Goal: Task Accomplishment & Management: Complete application form

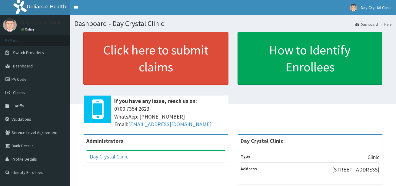
click at [232, 118] on div "Click here to submit claims If you have any issue, reach us on: [PHONE_NUMBER] …" at bounding box center [156, 83] width 154 height 102
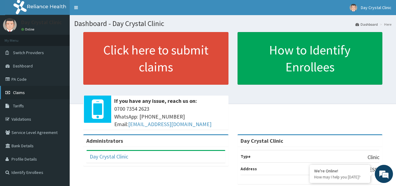
click at [22, 92] on span "Claims" at bounding box center [19, 92] width 12 height 5
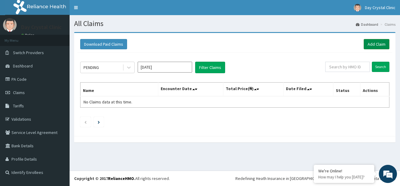
click at [370, 43] on link "Add Claim" at bounding box center [377, 44] width 26 height 10
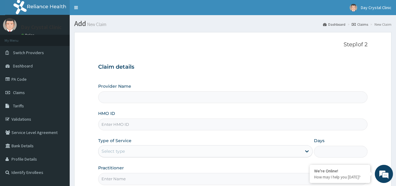
type input "Day Crystal Clinic"
click at [115, 125] on input "HMO ID" at bounding box center [232, 125] width 269 height 12
paste input "DCG/10131/A"
type input "DCG/10131/A"
click at [261, 56] on div "Step 1 of 2 Claim details Provider Name Day Crystal Clinic HMO ID DCG/10131/A T…" at bounding box center [232, 113] width 269 height 144
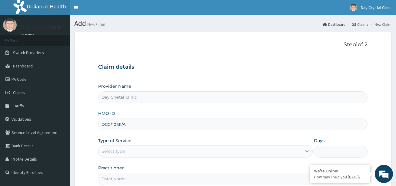
click at [306, 152] on icon at bounding box center [307, 152] width 4 height 2
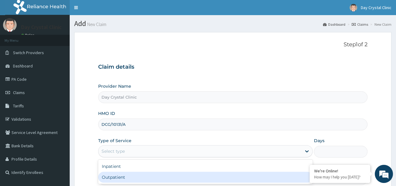
click at [200, 174] on div "Outpatient" at bounding box center [205, 177] width 214 height 11
type input "1"
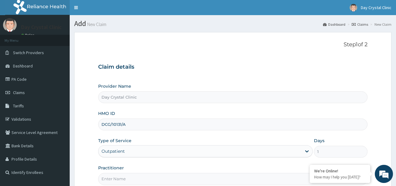
click at [370, 112] on form "Step 1 of 2 Claim details Provider Name Day Crystal Clinic HMO ID DCG/10131/A T…" at bounding box center [232, 130] width 317 height 197
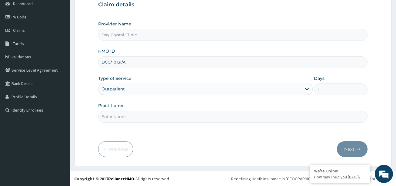
scroll to position [63, 0]
click at [111, 118] on input "Practitioner" at bounding box center [232, 117] width 269 height 12
type input "DR EPHRAIM ASUQUO"
click at [348, 150] on button "Next" at bounding box center [352, 149] width 31 height 16
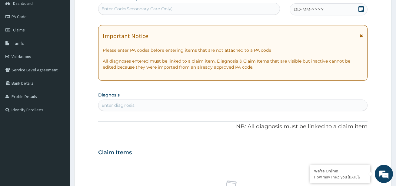
click at [360, 9] on icon at bounding box center [361, 9] width 6 height 6
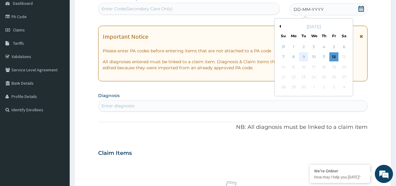
click at [304, 58] on div "9" at bounding box center [303, 57] width 9 height 9
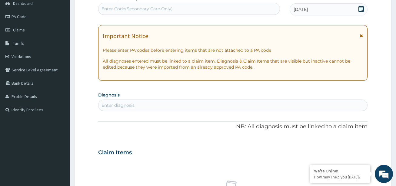
click at [135, 107] on div "Enter diagnosis" at bounding box center [232, 106] width 268 height 10
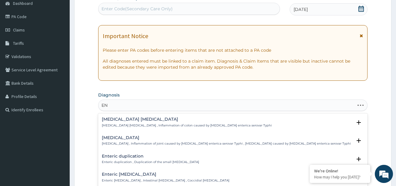
type input "E"
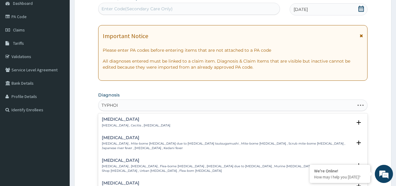
type input "TYPHOID"
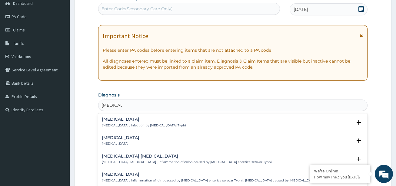
click at [124, 119] on h4 "Typhoid fever" at bounding box center [144, 119] width 84 height 5
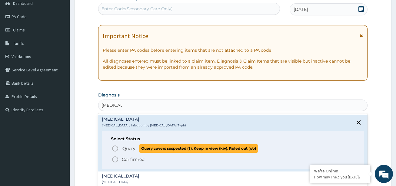
click at [115, 148] on icon "status option query" at bounding box center [114, 148] width 7 height 7
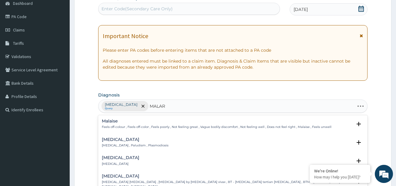
type input "MALARI"
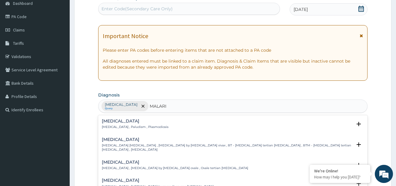
click at [110, 123] on h4 "Malaria" at bounding box center [135, 121] width 67 height 5
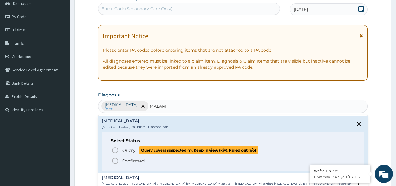
click at [115, 150] on icon "status option query" at bounding box center [114, 150] width 7 height 7
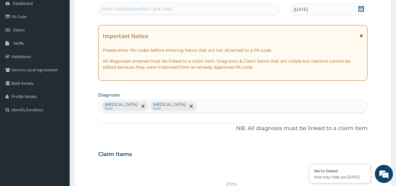
click at [203, 150] on div "Claim Items" at bounding box center [232, 153] width 269 height 16
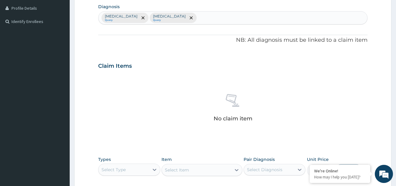
scroll to position [220, 0]
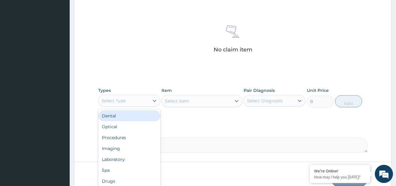
click at [128, 102] on div "Select Type" at bounding box center [123, 101] width 50 height 10
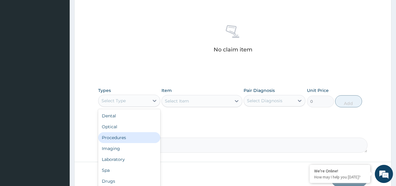
click at [122, 138] on div "Procedures" at bounding box center [129, 137] width 62 height 11
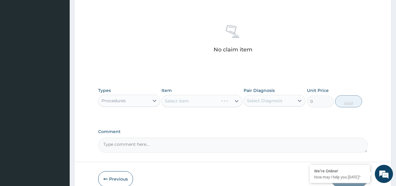
click at [204, 102] on div "Select Item" at bounding box center [201, 101] width 81 height 12
click at [192, 101] on div "Select Item" at bounding box center [201, 101] width 81 height 12
click at [180, 101] on div "Select Item" at bounding box center [177, 101] width 24 height 6
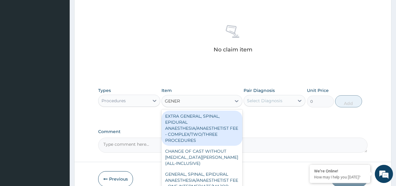
type input "GENERA"
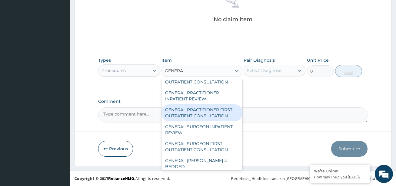
scroll to position [133, 0]
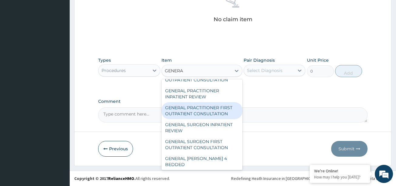
click at [207, 119] on div "GENERAL PRACTITIONER FIRST OUTPATIENT CONSULTATION" at bounding box center [201, 110] width 81 height 17
type input "3750"
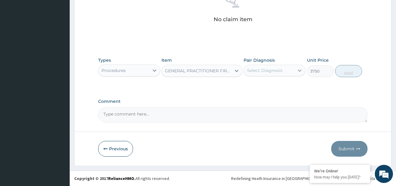
click at [296, 72] on div at bounding box center [299, 70] width 11 height 11
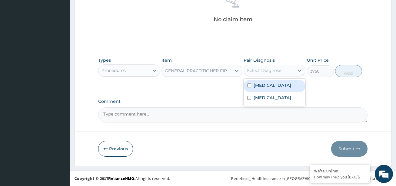
click at [248, 85] on input "checkbox" at bounding box center [249, 86] width 4 height 4
checkbox input "true"
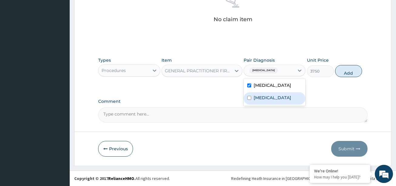
click at [248, 98] on input "checkbox" at bounding box center [249, 98] width 4 height 4
checkbox input "true"
click at [346, 69] on button "Add" at bounding box center [348, 71] width 27 height 12
type input "0"
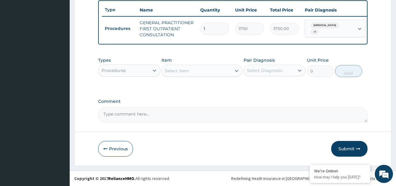
scroll to position [230, 0]
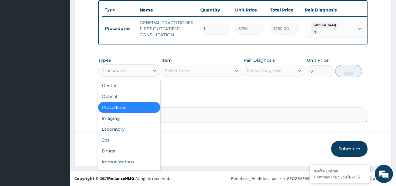
click at [133, 70] on div "Procedures" at bounding box center [123, 71] width 50 height 10
click at [114, 130] on div "Laboratory" at bounding box center [129, 129] width 62 height 11
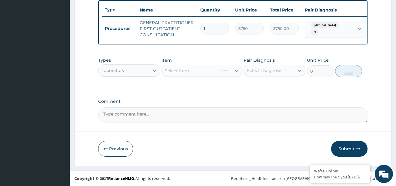
click at [192, 71] on div "Select Item" at bounding box center [201, 71] width 81 height 12
click at [183, 69] on div "Select Item" at bounding box center [201, 71] width 81 height 12
click at [172, 73] on div "Select Item" at bounding box center [177, 71] width 24 height 6
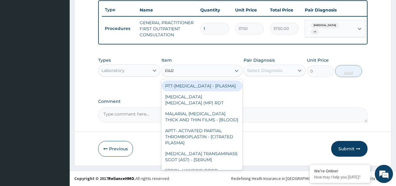
type input "PARA"
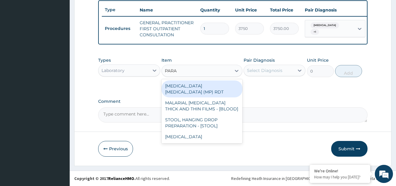
click at [173, 86] on div "MALARIA PARASITE (MP) RDT" at bounding box center [201, 89] width 81 height 17
type input "2000"
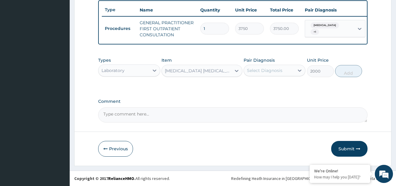
click at [265, 69] on div "Select Diagnosis" at bounding box center [264, 71] width 35 height 6
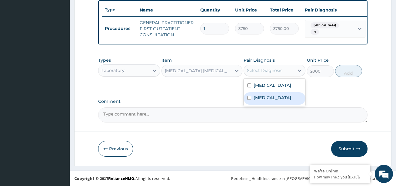
click at [249, 98] on input "checkbox" at bounding box center [249, 98] width 4 height 4
checkbox input "true"
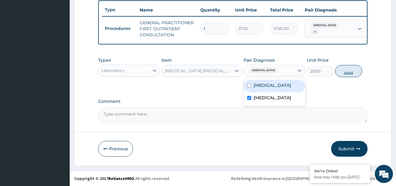
click at [249, 85] on input "checkbox" at bounding box center [249, 86] width 4 height 4
checkbox input "true"
click at [343, 70] on button "Add" at bounding box center [348, 71] width 27 height 12
type input "0"
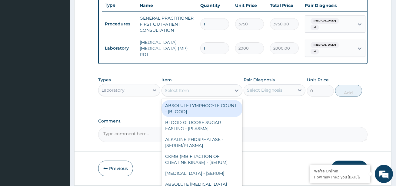
click at [194, 90] on div "Select Item" at bounding box center [196, 91] width 69 height 10
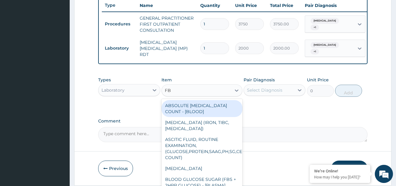
type input "FBC"
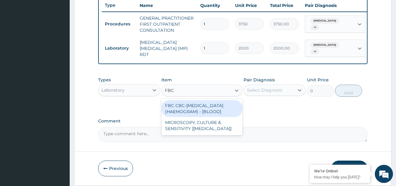
click at [180, 109] on div "FBC CBC-COMPLETE BLOOD COUNT (HAEMOGRAM) - [BLOOD]" at bounding box center [201, 108] width 81 height 17
type input "5000"
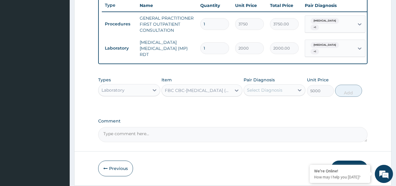
click at [284, 90] on div "Select Diagnosis" at bounding box center [269, 90] width 50 height 10
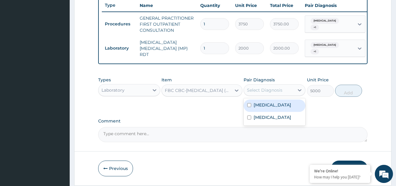
click at [247, 106] on div "Typhoid fever" at bounding box center [275, 106] width 62 height 12
checkbox input "true"
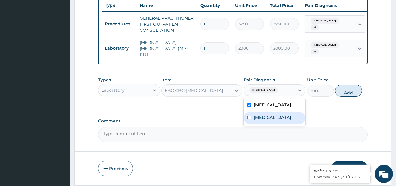
click at [248, 119] on input "checkbox" at bounding box center [249, 118] width 4 height 4
checkbox input "true"
click at [345, 94] on button "Add" at bounding box center [348, 91] width 27 height 12
type input "0"
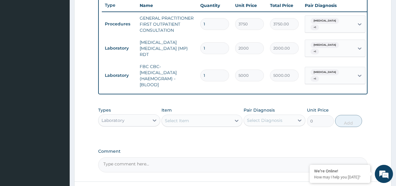
click at [194, 120] on div "Select Item" at bounding box center [196, 121] width 69 height 10
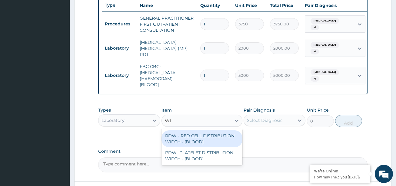
type input "W"
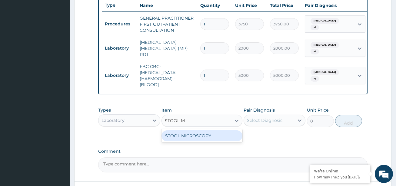
type input "STOOL"
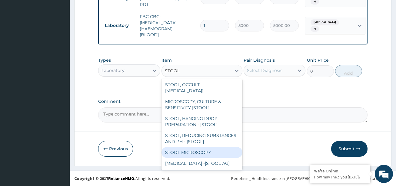
scroll to position [24, 0]
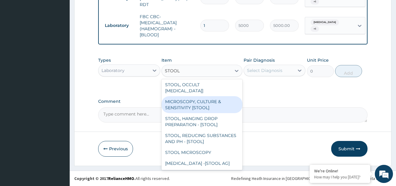
click at [208, 97] on div "MICROSCOPY, CULTURE & SENSITIVITY [STOOL]" at bounding box center [201, 104] width 81 height 17
type input "5000"
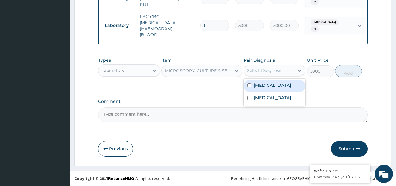
click at [274, 72] on div "Select Diagnosis" at bounding box center [264, 71] width 35 height 6
click at [249, 87] on input "checkbox" at bounding box center [249, 86] width 4 height 4
checkbox input "true"
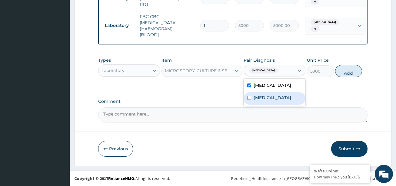
click at [248, 99] on input "checkbox" at bounding box center [249, 98] width 4 height 4
checkbox input "true"
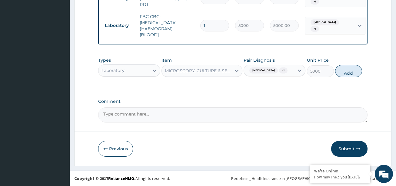
click at [343, 68] on button "Add" at bounding box center [348, 71] width 27 height 12
type input "0"
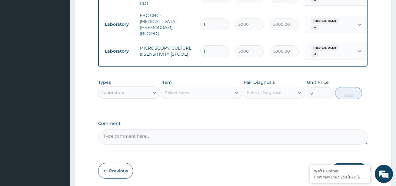
click at [136, 93] on div "Laboratory" at bounding box center [123, 93] width 50 height 10
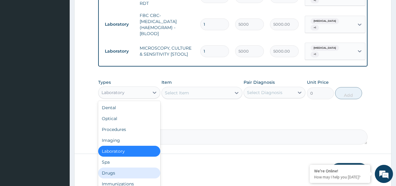
click at [116, 172] on div "Drugs" at bounding box center [129, 173] width 62 height 11
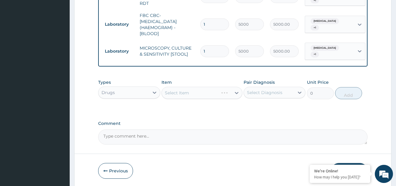
click at [191, 92] on div "Select Item" at bounding box center [201, 93] width 81 height 12
click at [181, 90] on div "Select Item" at bounding box center [201, 93] width 81 height 12
click at [177, 91] on div "Select Item" at bounding box center [177, 93] width 24 height 6
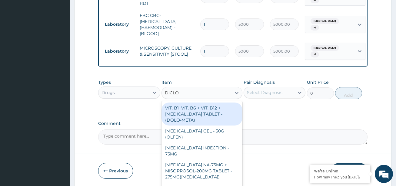
type input "DICLOF"
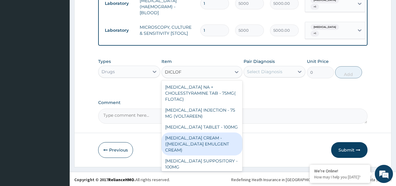
scroll to position [108, 0]
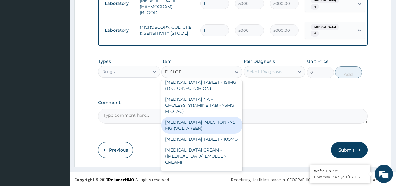
click at [207, 118] on div "DICLOFENAC INJECTION - 75 MG (VOLTAREEN)" at bounding box center [201, 125] width 81 height 17
type input "588"
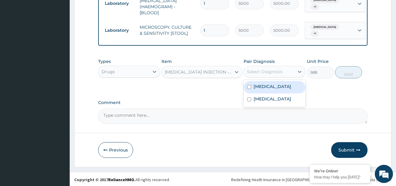
click at [279, 69] on div "Select Diagnosis" at bounding box center [264, 72] width 35 height 6
click at [247, 86] on input "checkbox" at bounding box center [249, 87] width 4 height 4
checkbox input "true"
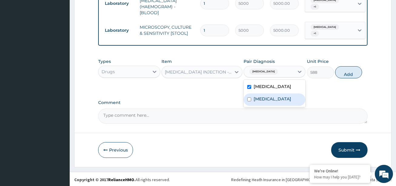
click at [248, 98] on input "checkbox" at bounding box center [249, 100] width 4 height 4
checkbox input "true"
click at [347, 69] on button "Add" at bounding box center [348, 72] width 27 height 12
type input "0"
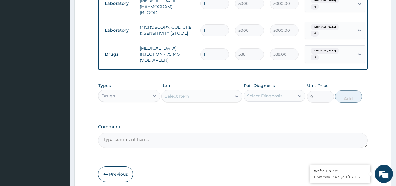
click at [189, 91] on div "Select Item" at bounding box center [196, 96] width 69 height 10
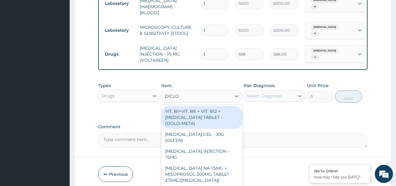
type input "DICLOF"
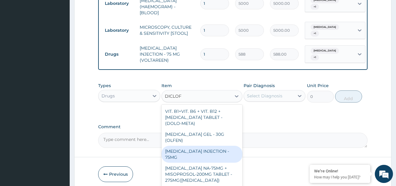
click at [197, 148] on div "DICLOFENAC INJECTION - 75MG" at bounding box center [201, 154] width 81 height 17
type input "420"
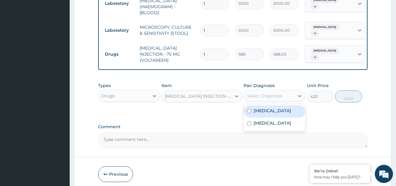
click at [289, 93] on div "Select Diagnosis" at bounding box center [269, 96] width 50 height 10
click at [249, 109] on input "checkbox" at bounding box center [249, 111] width 4 height 4
checkbox input "true"
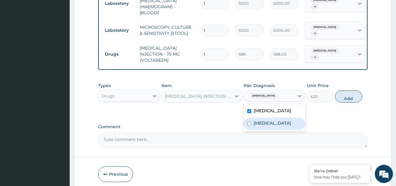
click at [249, 122] on input "checkbox" at bounding box center [249, 124] width 4 height 4
checkbox input "true"
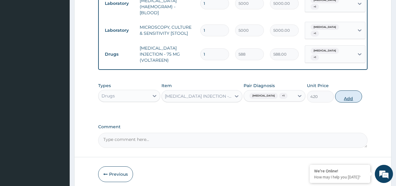
click at [350, 91] on button "Add" at bounding box center [348, 97] width 27 height 12
type input "0"
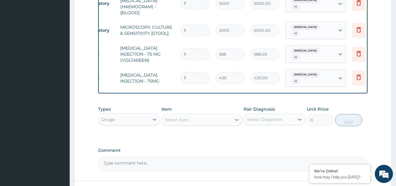
scroll to position [0, 24]
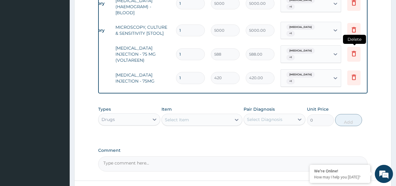
click at [353, 50] on icon at bounding box center [353, 53] width 7 height 7
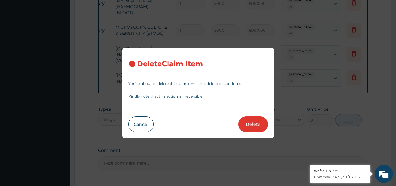
click at [254, 124] on button "Delete" at bounding box center [252, 125] width 29 height 16
type input "420"
type input "420.00"
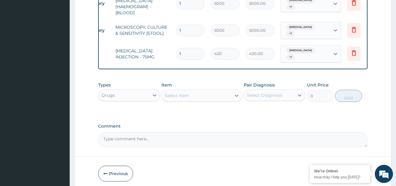
click at [187, 93] on div "Select Item" at bounding box center [177, 96] width 24 height 6
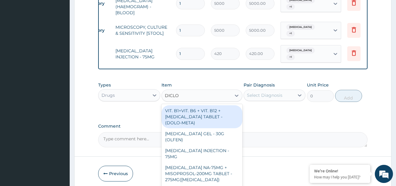
type input "DICLOF"
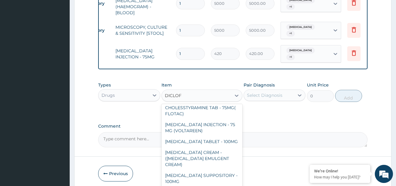
scroll to position [130, 0]
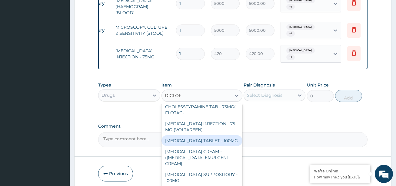
click at [218, 138] on div "DICLOFENAC TABLET - 100MG" at bounding box center [201, 140] width 81 height 11
type input "112"
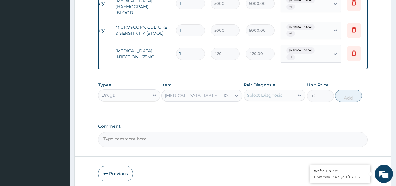
click at [290, 94] on div "Select Diagnosis" at bounding box center [269, 96] width 50 height 10
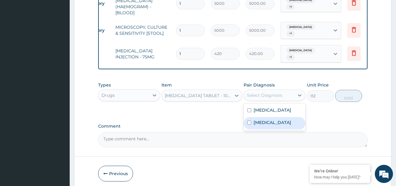
click at [247, 121] on input "checkbox" at bounding box center [249, 123] width 4 height 4
checkbox input "true"
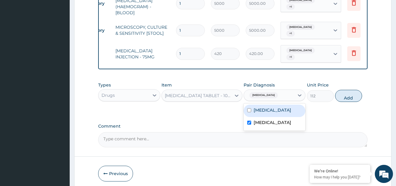
click at [248, 105] on div "Typhoid fever" at bounding box center [275, 111] width 62 height 12
checkbox input "true"
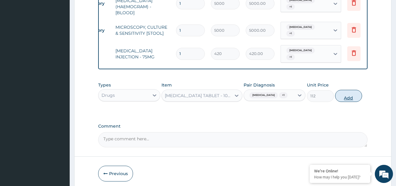
click at [346, 90] on button "Add" at bounding box center [348, 96] width 27 height 12
type input "0"
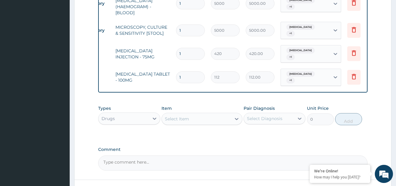
click at [181, 116] on div "Select Item" at bounding box center [177, 119] width 24 height 6
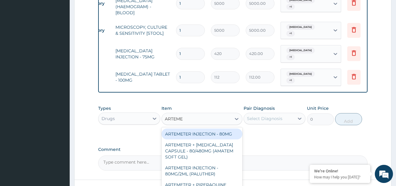
type input "ARTEM"
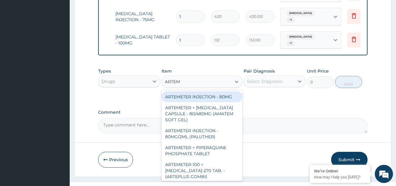
scroll to position [343, 0]
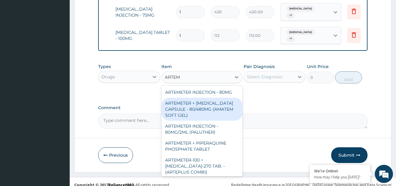
click at [201, 102] on div "ARTEMETER + LUMEFANTRINE CAPSULE - 80/480MG (AMATEM SOFT GEL)" at bounding box center [201, 109] width 81 height 23
type input "420"
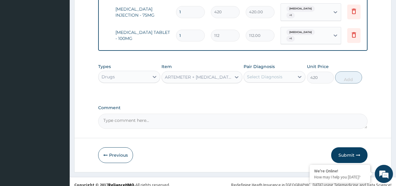
click at [274, 74] on div "Select Diagnosis" at bounding box center [264, 77] width 35 height 6
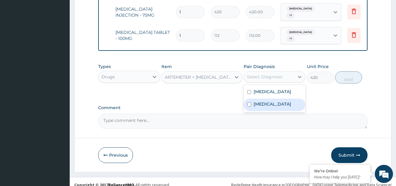
click at [248, 103] on input "checkbox" at bounding box center [249, 105] width 4 height 4
checkbox input "true"
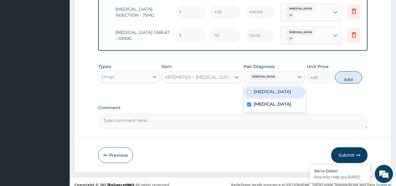
click at [249, 90] on input "checkbox" at bounding box center [249, 92] width 4 height 4
checkbox input "true"
click at [341, 72] on button "Add" at bounding box center [348, 77] width 27 height 12
type input "0"
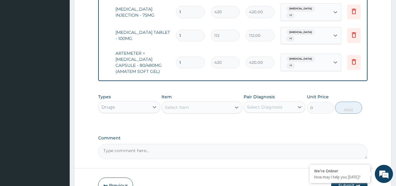
type input "0.00"
type input "6"
type input "2520.00"
type input "6"
click at [187, 104] on div "Select Item" at bounding box center [177, 107] width 24 height 6
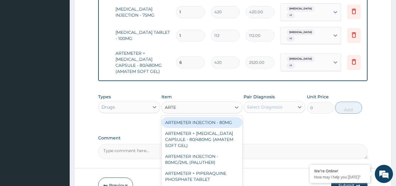
type input "ARTEM"
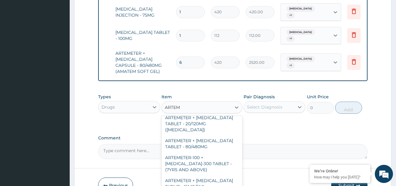
scroll to position [97, 0]
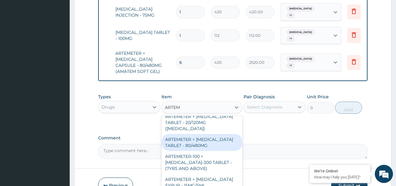
click at [206, 134] on div "ARTEMETER + LUMEFANTRINE TABLET - 80/480MG" at bounding box center [201, 142] width 81 height 17
type input "364"
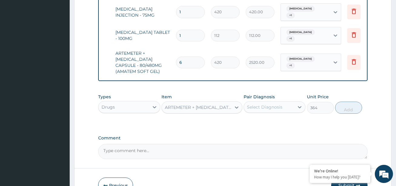
click at [276, 104] on div "Select Diagnosis" at bounding box center [264, 107] width 35 height 6
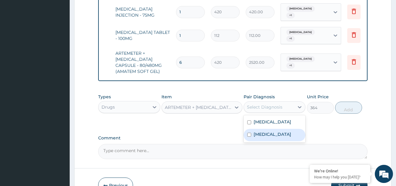
click at [249, 133] on input "checkbox" at bounding box center [249, 135] width 4 height 4
checkbox input "true"
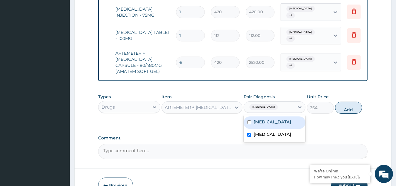
click at [248, 121] on input "checkbox" at bounding box center [249, 123] width 4 height 4
checkbox input "true"
click at [350, 102] on button "Add" at bounding box center [348, 108] width 27 height 12
type input "0"
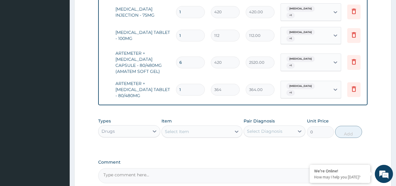
type input "0.00"
type input "6"
type input "2184.00"
type input "6"
click at [353, 58] on icon at bounding box center [353, 61] width 7 height 7
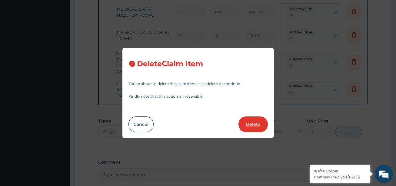
click at [251, 121] on button "Delete" at bounding box center [252, 125] width 29 height 16
type input "364"
type input "2184.00"
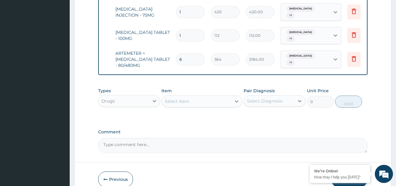
click at [190, 97] on div "Select Item" at bounding box center [196, 102] width 69 height 10
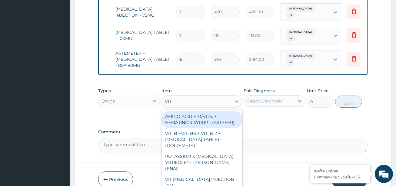
type input "VIT B"
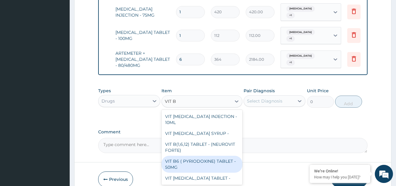
click at [196, 173] on div "VIT B- COMPLEX TABLET -" at bounding box center [201, 178] width 81 height 11
type input "16.799999999999997"
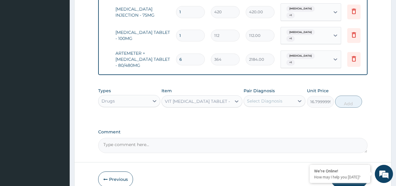
click at [196, 173] on div "Previous Submit" at bounding box center [232, 180] width 269 height 16
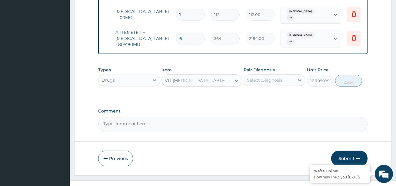
scroll to position [368, 0]
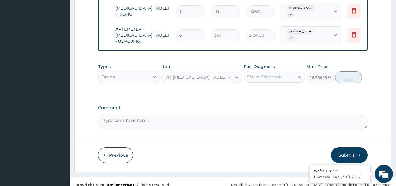
click at [287, 72] on div "Select Diagnosis" at bounding box center [269, 77] width 50 height 10
click at [285, 72] on div "Select Diagnosis" at bounding box center [269, 77] width 50 height 10
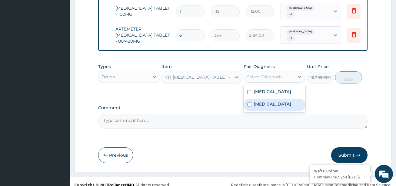
click at [248, 103] on input "checkbox" at bounding box center [249, 105] width 4 height 4
checkbox input "true"
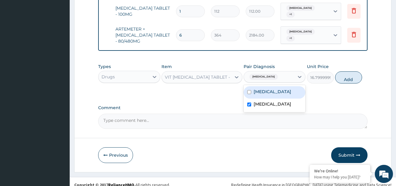
click at [248, 90] on input "checkbox" at bounding box center [249, 92] width 4 height 4
checkbox input "true"
click at [344, 73] on button "Add" at bounding box center [348, 77] width 27 height 12
type input "0"
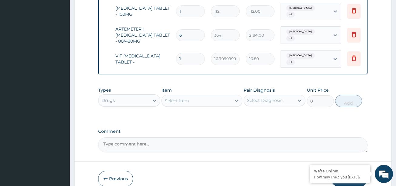
type input "18"
type input "302.40"
type input "18"
click at [198, 96] on div "Select Item" at bounding box center [196, 101] width 69 height 10
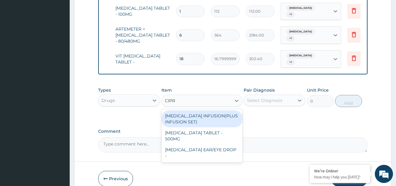
type input "CIPRO"
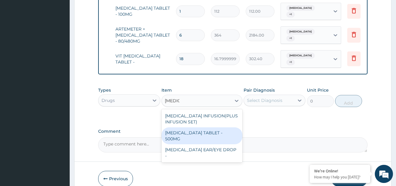
click at [203, 128] on div "CIPROFLOXACIN TABLET - 500MG" at bounding box center [201, 136] width 81 height 17
type input "196"
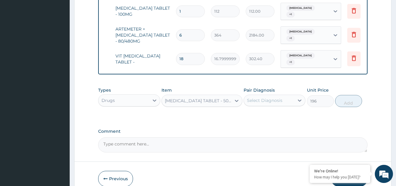
click at [257, 98] on div "Select Diagnosis" at bounding box center [264, 101] width 35 height 6
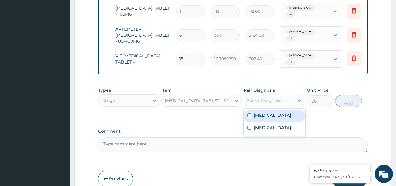
click at [248, 114] on input "checkbox" at bounding box center [249, 116] width 4 height 4
checkbox input "true"
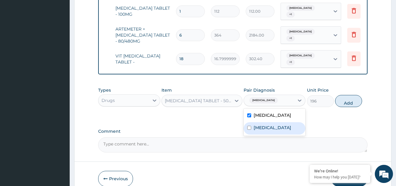
click at [249, 126] on input "checkbox" at bounding box center [249, 128] width 4 height 4
checkbox input "true"
click at [345, 95] on button "Add" at bounding box center [348, 101] width 27 height 12
type input "0"
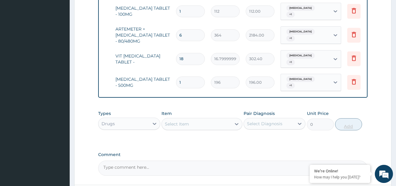
type input "10"
type input "1960.00"
type input "10"
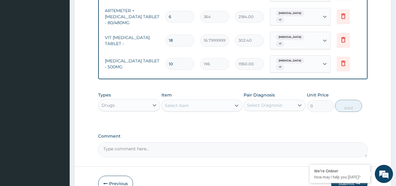
scroll to position [410, 0]
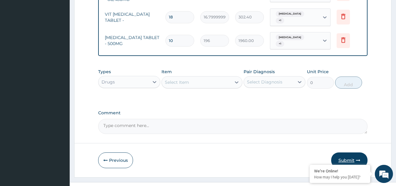
click at [344, 153] on button "Submit" at bounding box center [349, 161] width 36 height 16
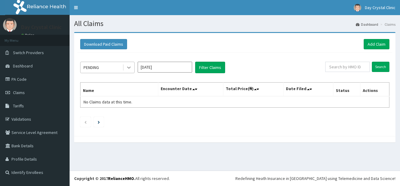
click at [128, 69] on icon at bounding box center [129, 68] width 6 height 6
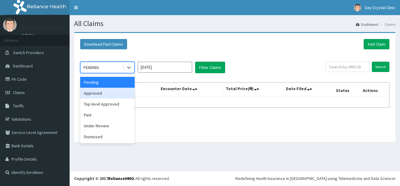
click at [110, 97] on div "Approved" at bounding box center [107, 93] width 55 height 11
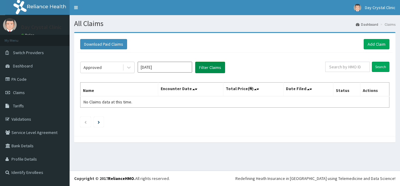
click at [207, 65] on button "Filter Claims" at bounding box center [210, 68] width 30 height 12
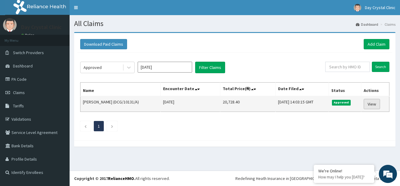
click at [374, 104] on link "View" at bounding box center [372, 104] width 16 height 10
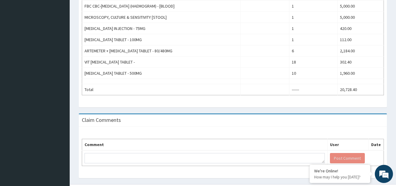
scroll to position [238, 0]
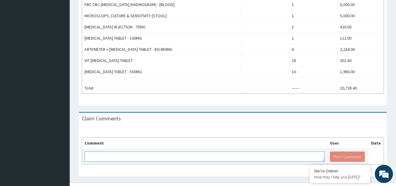
click at [123, 152] on textarea at bounding box center [205, 157] width 240 height 10
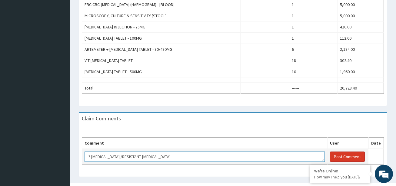
type textarea "? ENTERIC FEVER /RESISTANT MALARIA"
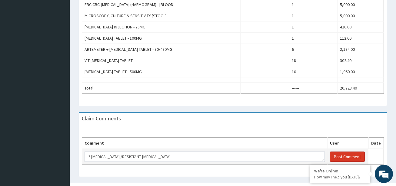
click at [344, 153] on button "Post Comment" at bounding box center [347, 157] width 35 height 10
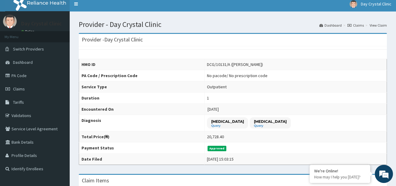
scroll to position [0, 0]
